Goal: Navigation & Orientation: Find specific page/section

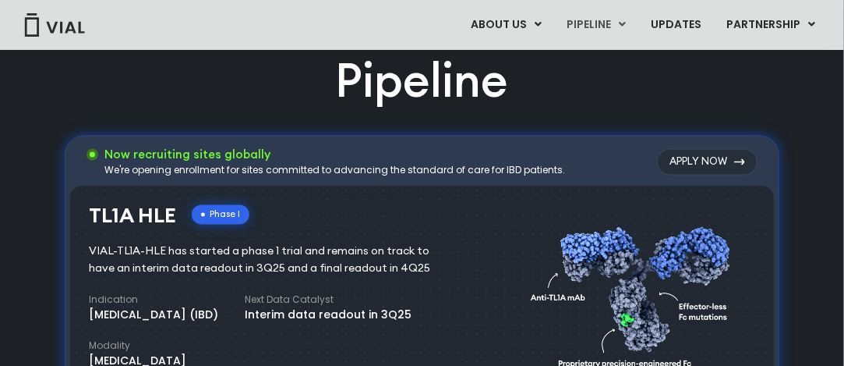
scroll to position [1014, 0]
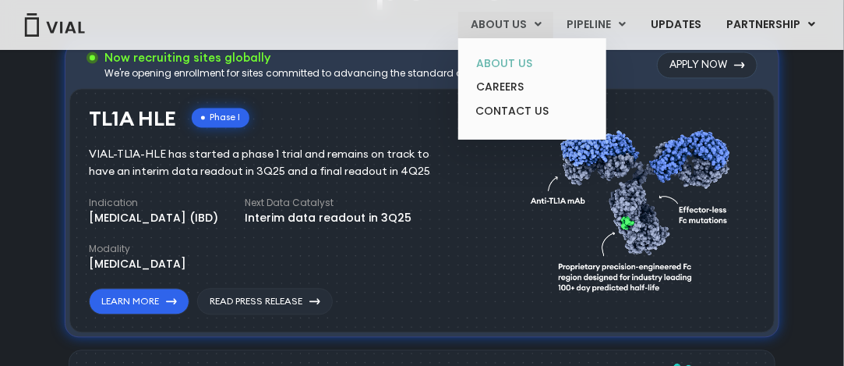
click at [521, 62] on link "ABOUT US" at bounding box center [532, 63] width 136 height 24
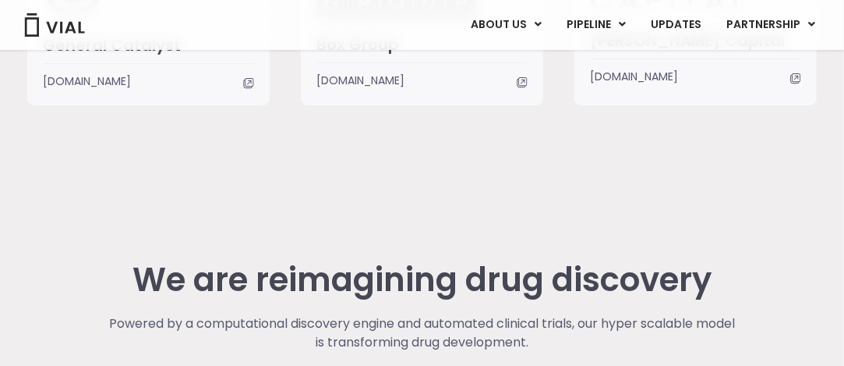
scroll to position [3886, 0]
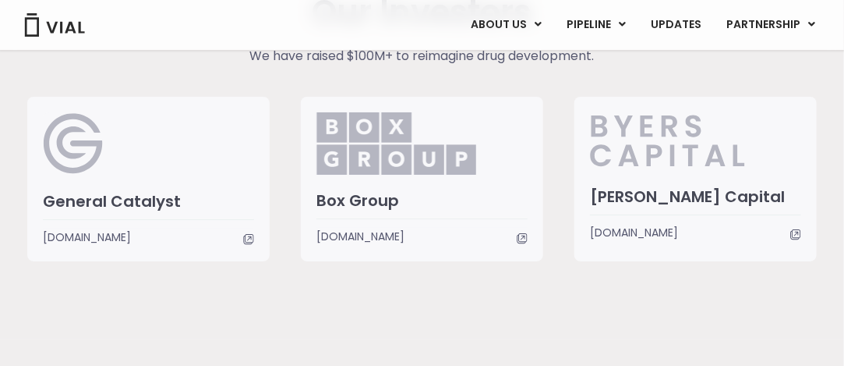
click at [73, 31] on img at bounding box center [54, 24] width 62 height 23
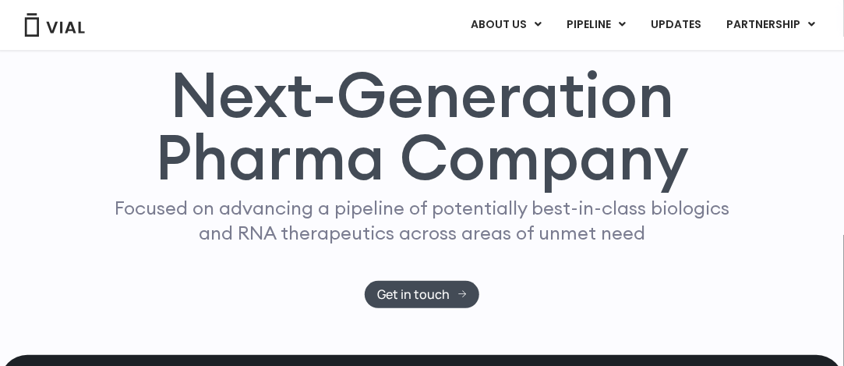
scroll to position [78, 0]
